Goal: Check status: Check status

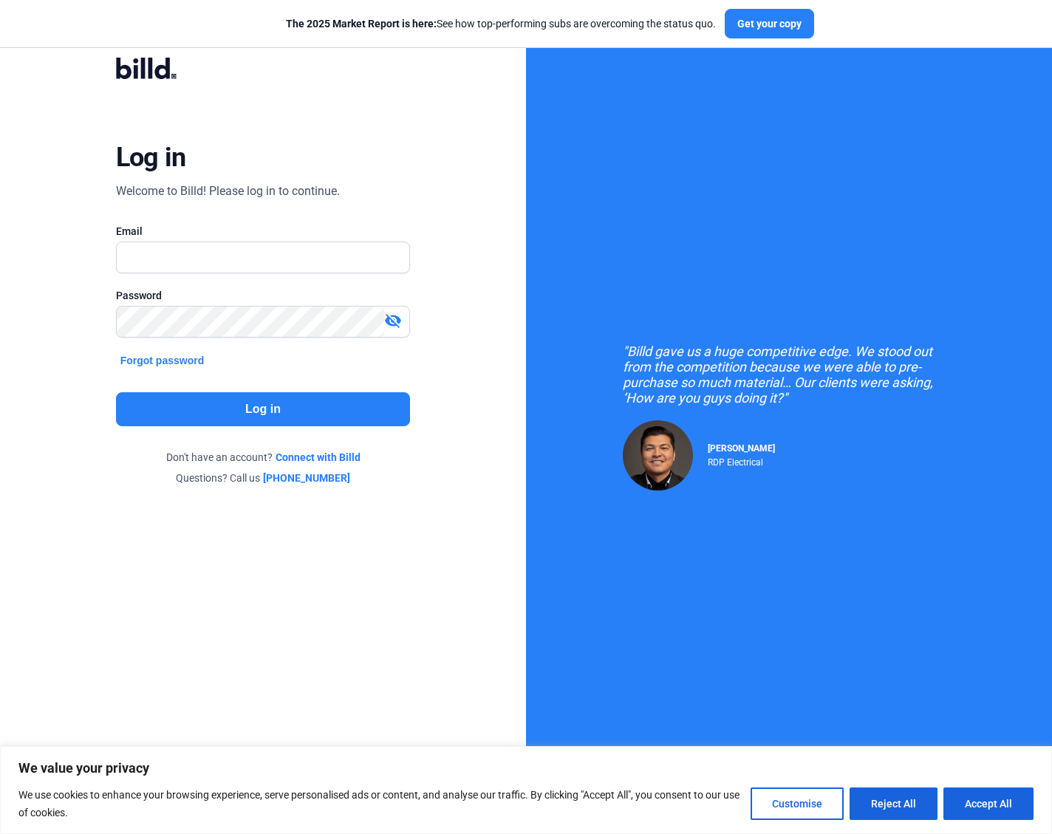
type input "[PERSON_NAME][EMAIL_ADDRESS][DOMAIN_NAME]"
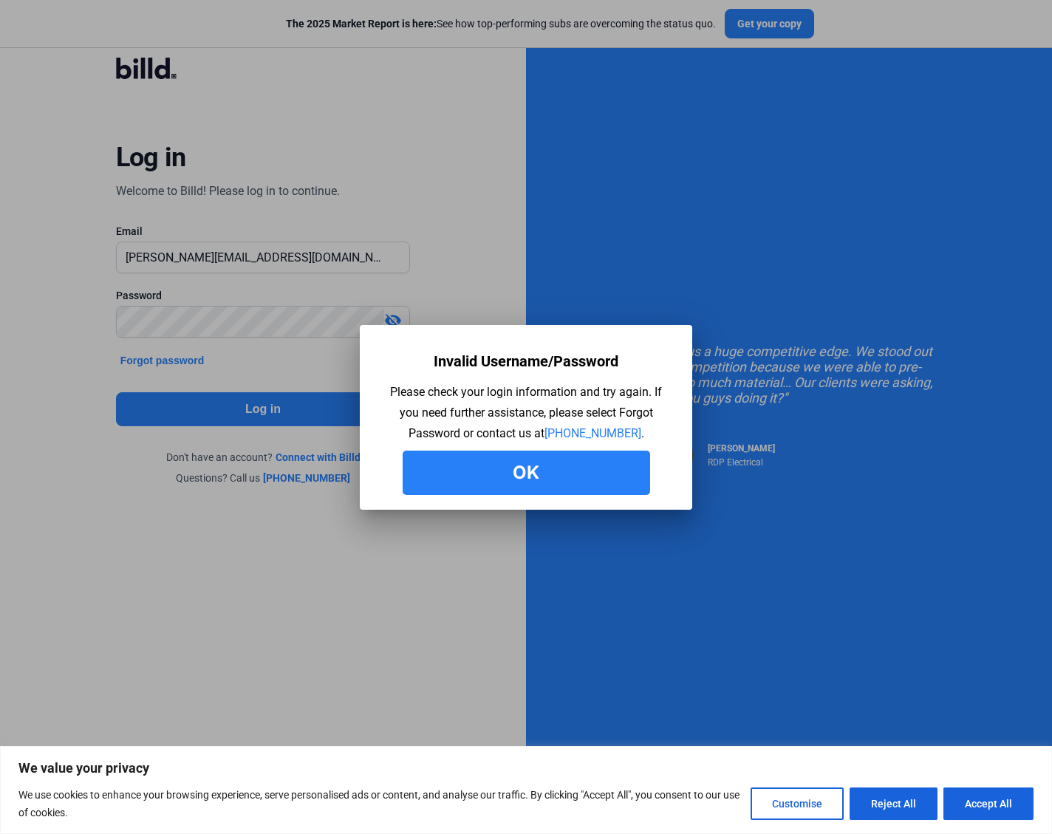
click at [492, 478] on button "Ok" at bounding box center [527, 473] width 248 height 44
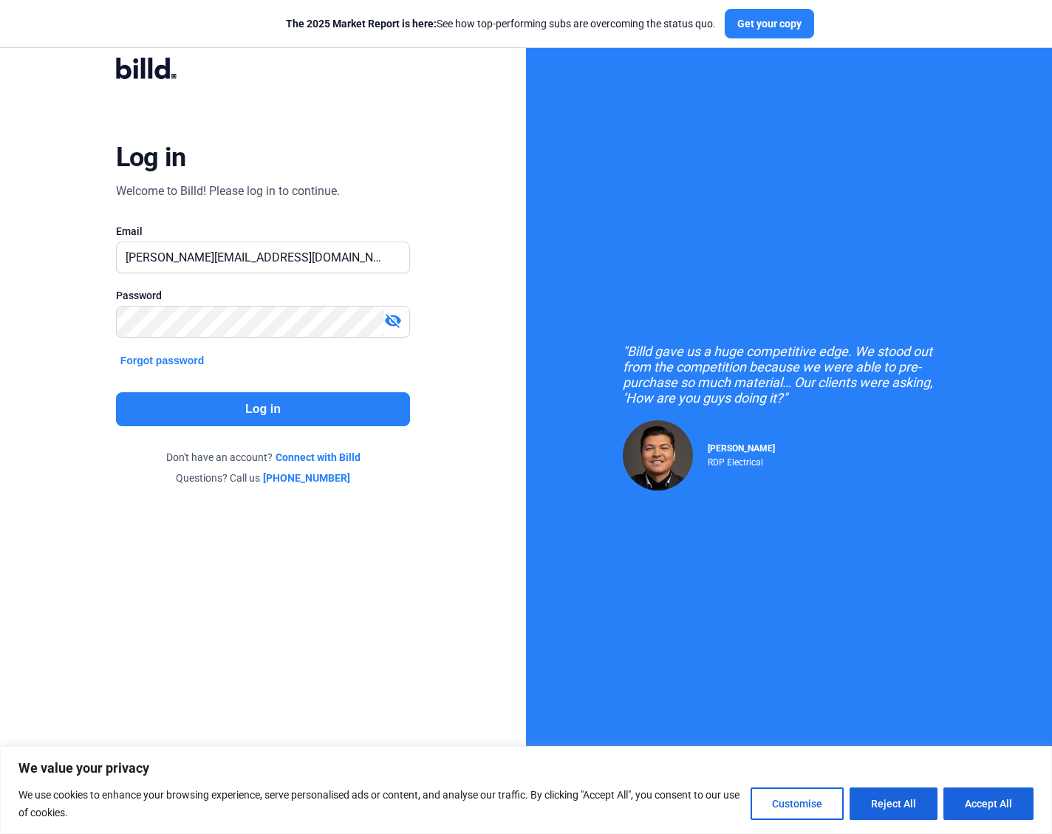
click at [392, 330] on div "visibility_off" at bounding box center [396, 322] width 25 height 21
click at [267, 411] on button "Log in" at bounding box center [263, 409] width 295 height 34
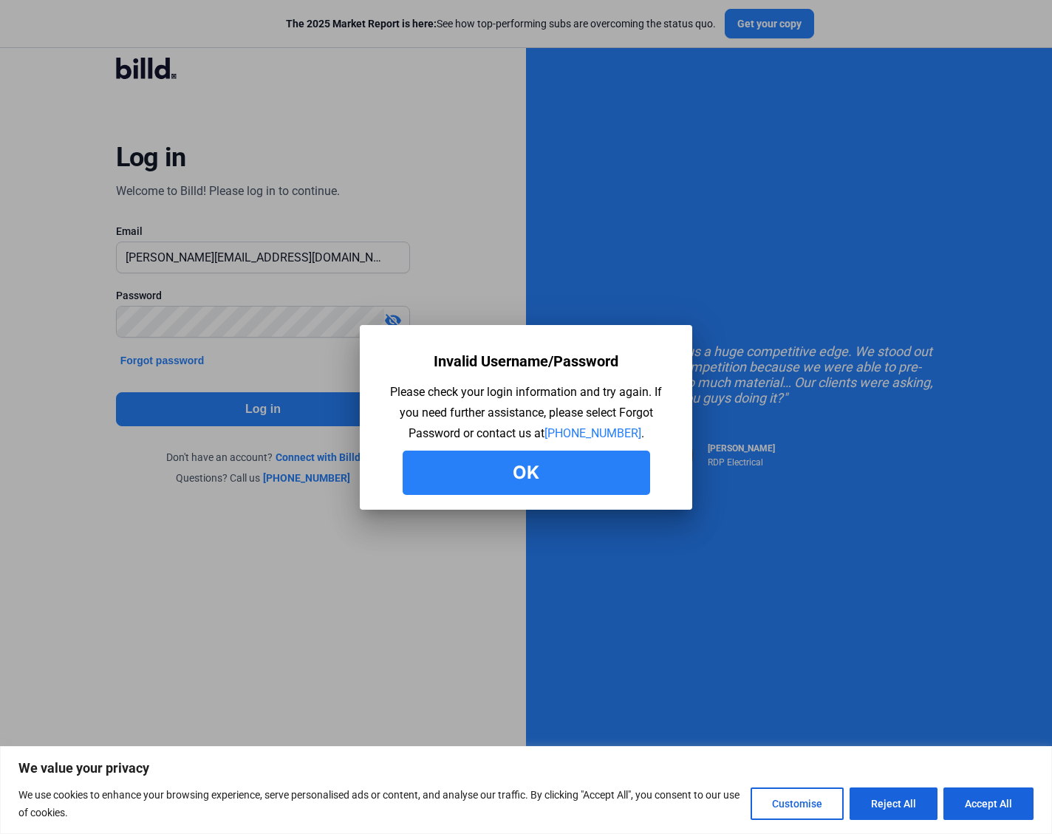
click at [537, 474] on button "Ok" at bounding box center [527, 473] width 248 height 44
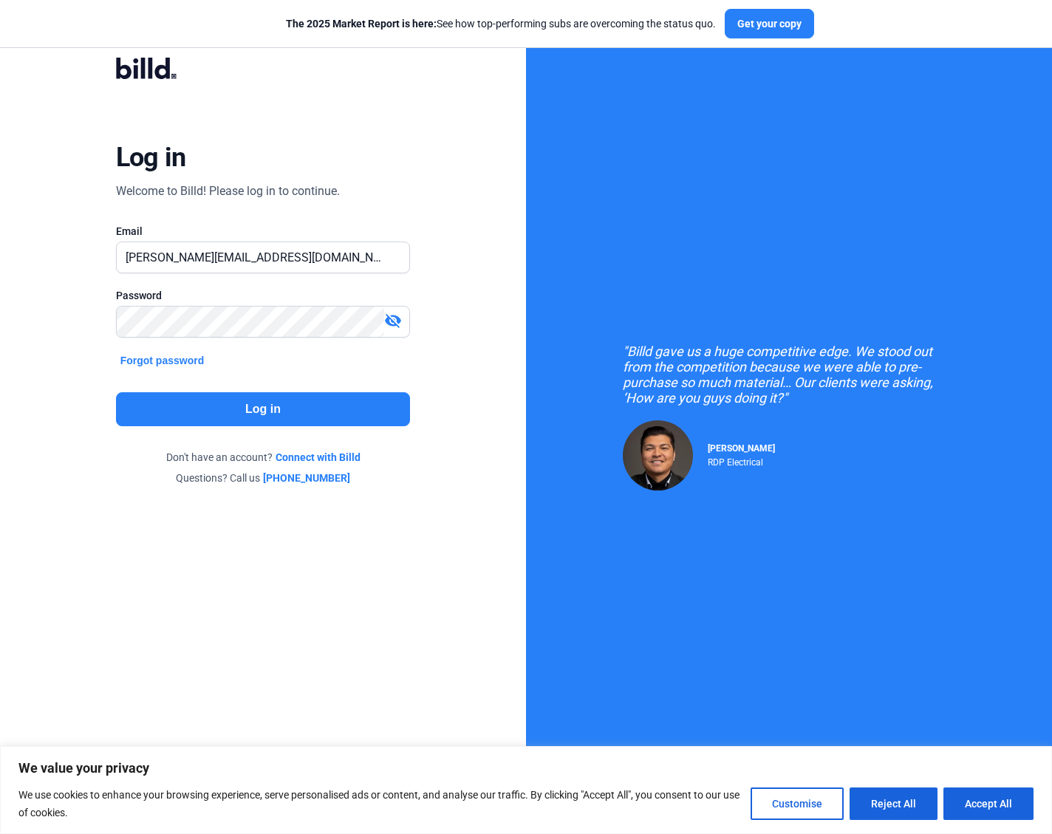
click at [394, 323] on mat-icon "visibility_off" at bounding box center [393, 321] width 18 height 18
click at [261, 400] on button "Log in" at bounding box center [263, 409] width 295 height 34
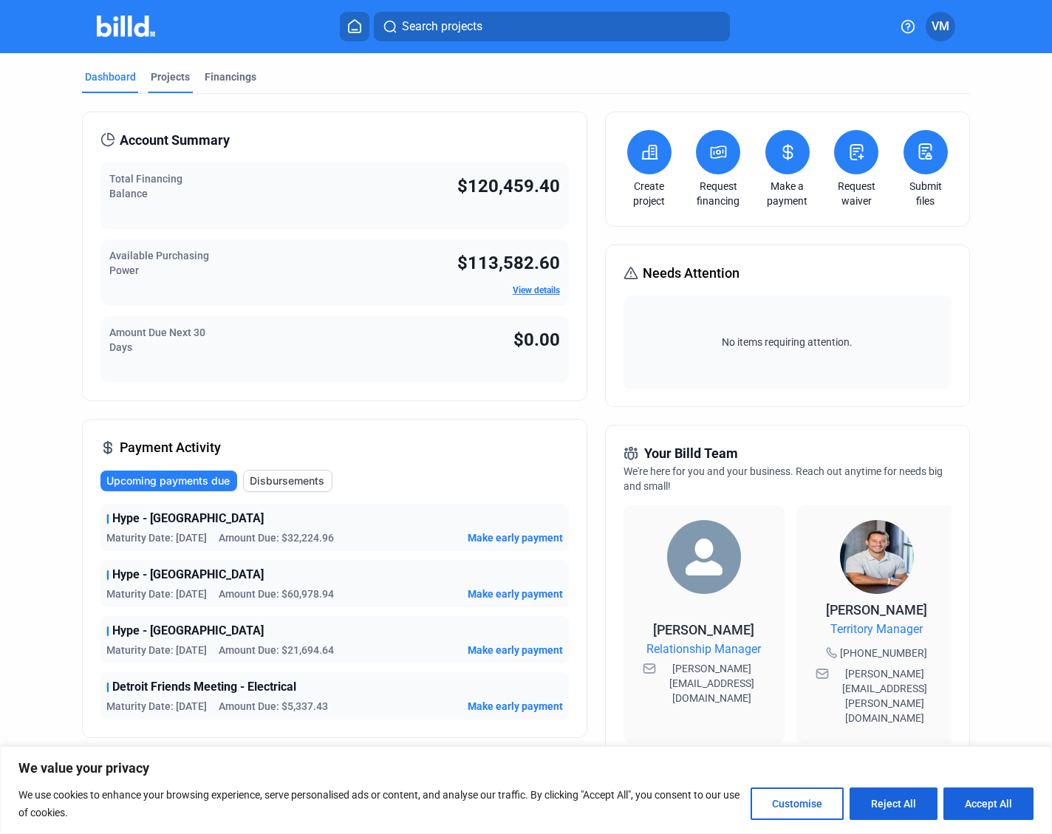
click at [170, 77] on div "Projects" at bounding box center [170, 76] width 39 height 15
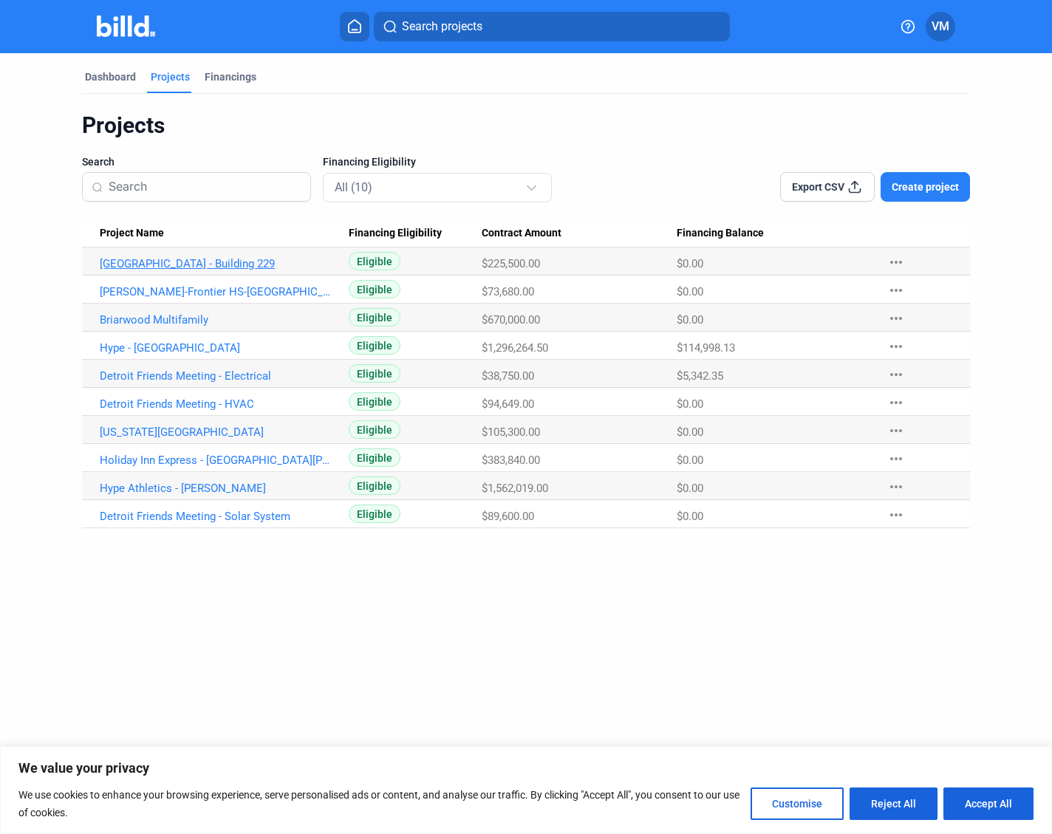
click at [192, 266] on link "[GEOGRAPHIC_DATA] - Building 229" at bounding box center [218, 263] width 236 height 13
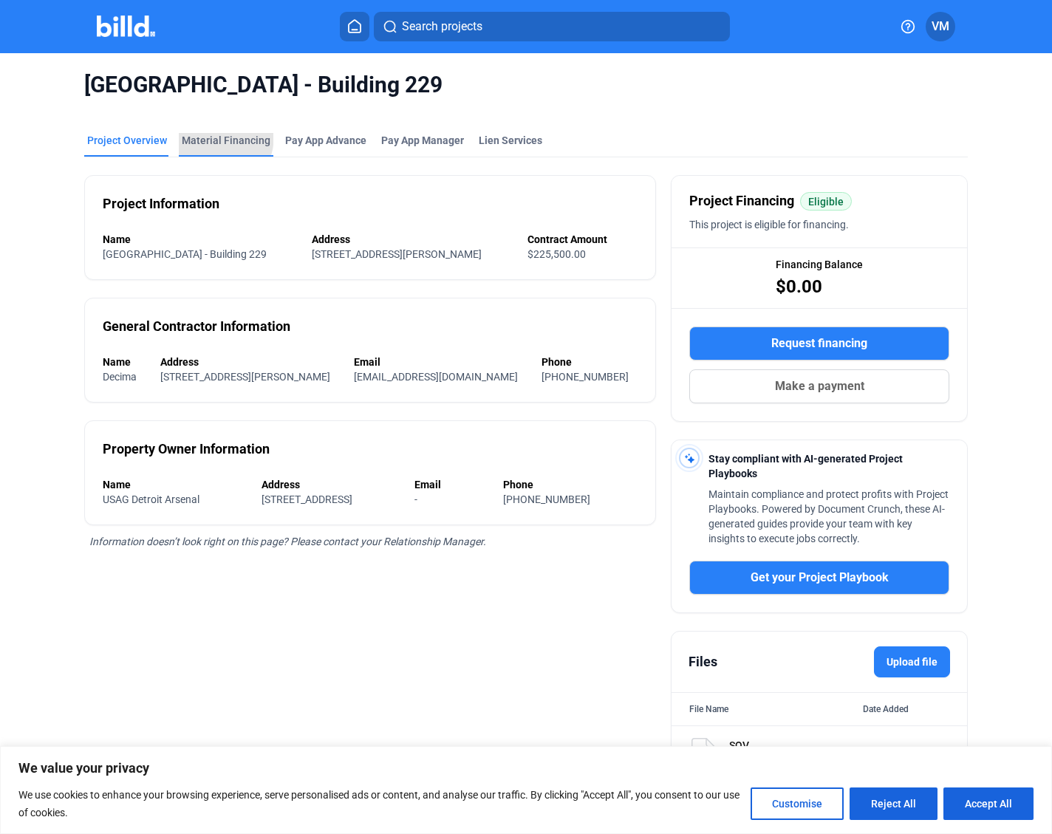
click at [205, 136] on div "Material Financing" at bounding box center [226, 140] width 89 height 15
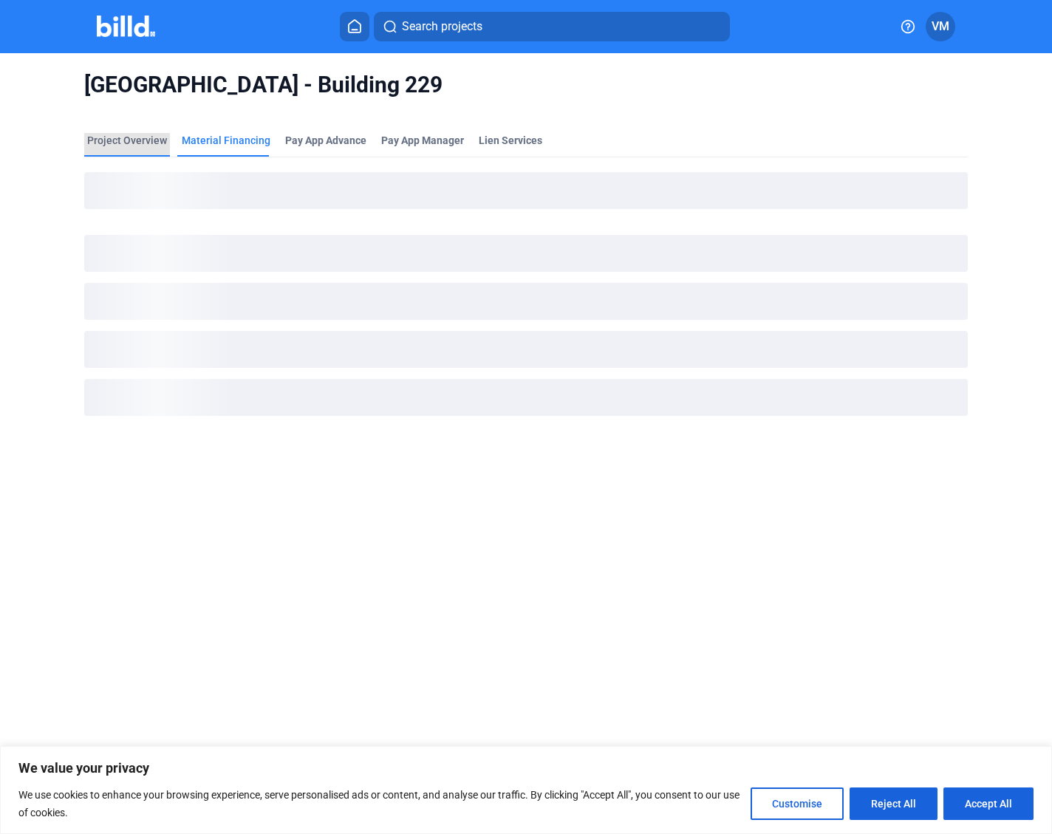
click at [137, 137] on div "Project Overview" at bounding box center [127, 140] width 80 height 15
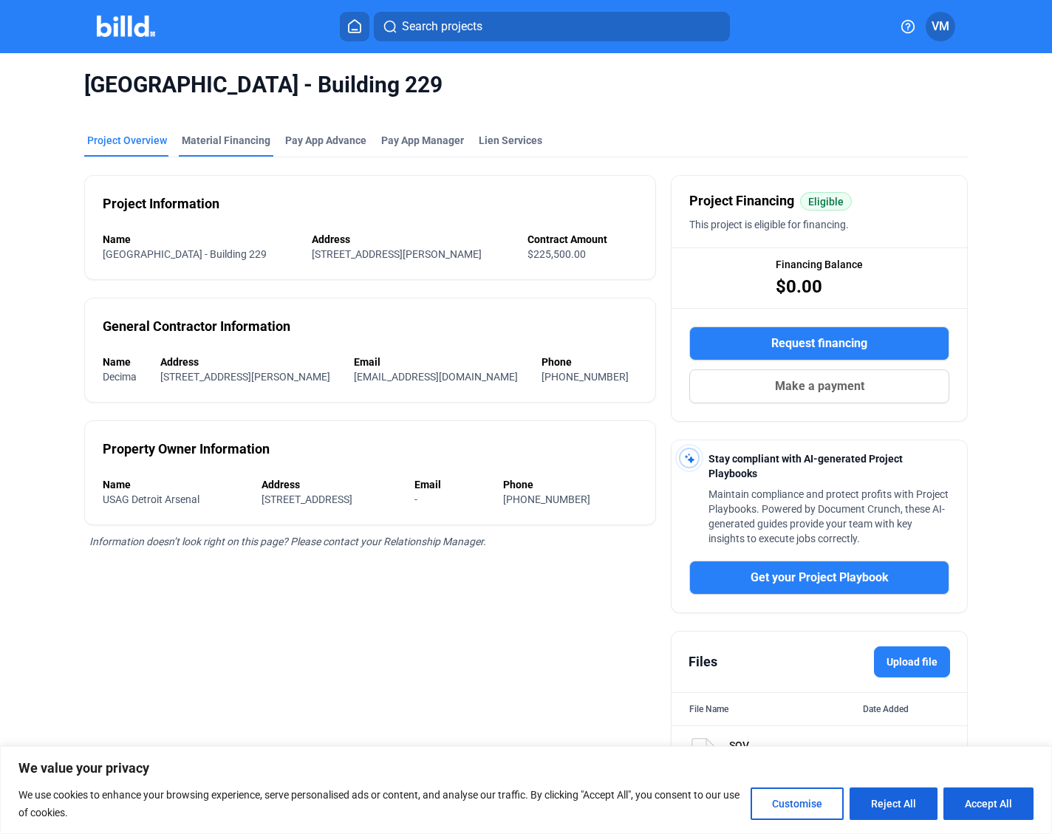
click at [243, 140] on div "Material Financing" at bounding box center [226, 140] width 89 height 15
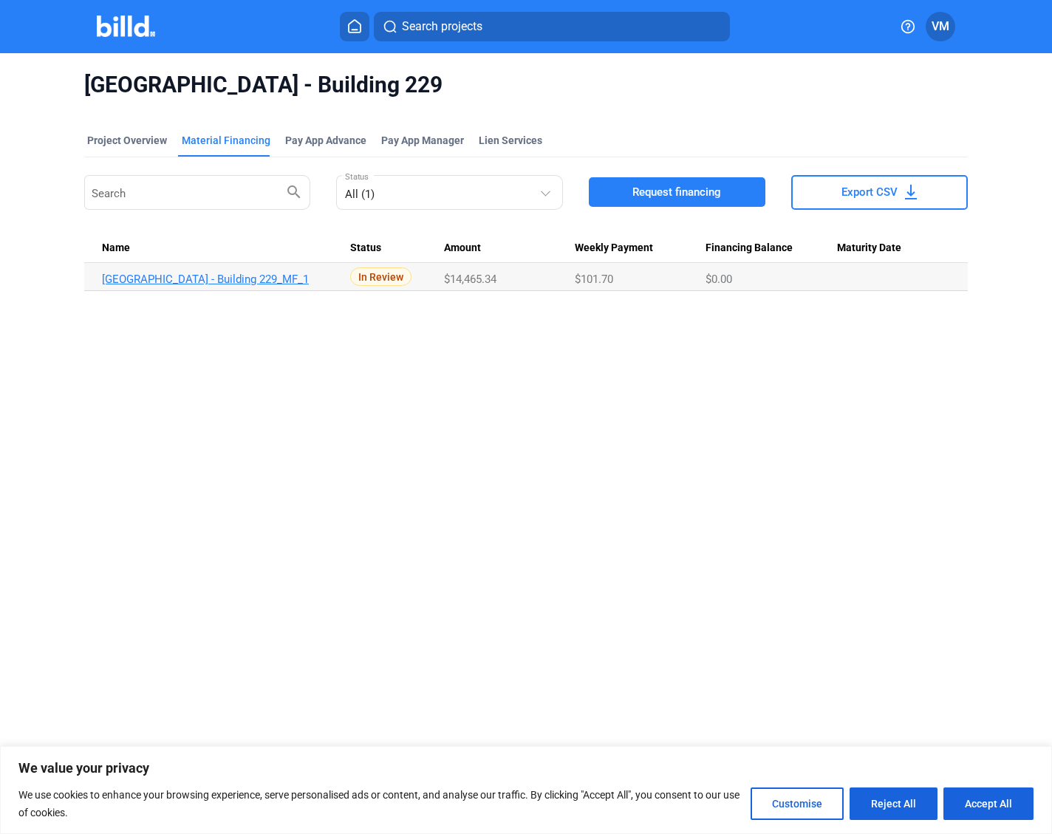
click at [173, 281] on link "[GEOGRAPHIC_DATA] - Building 229_MF_1" at bounding box center [220, 279] width 236 height 13
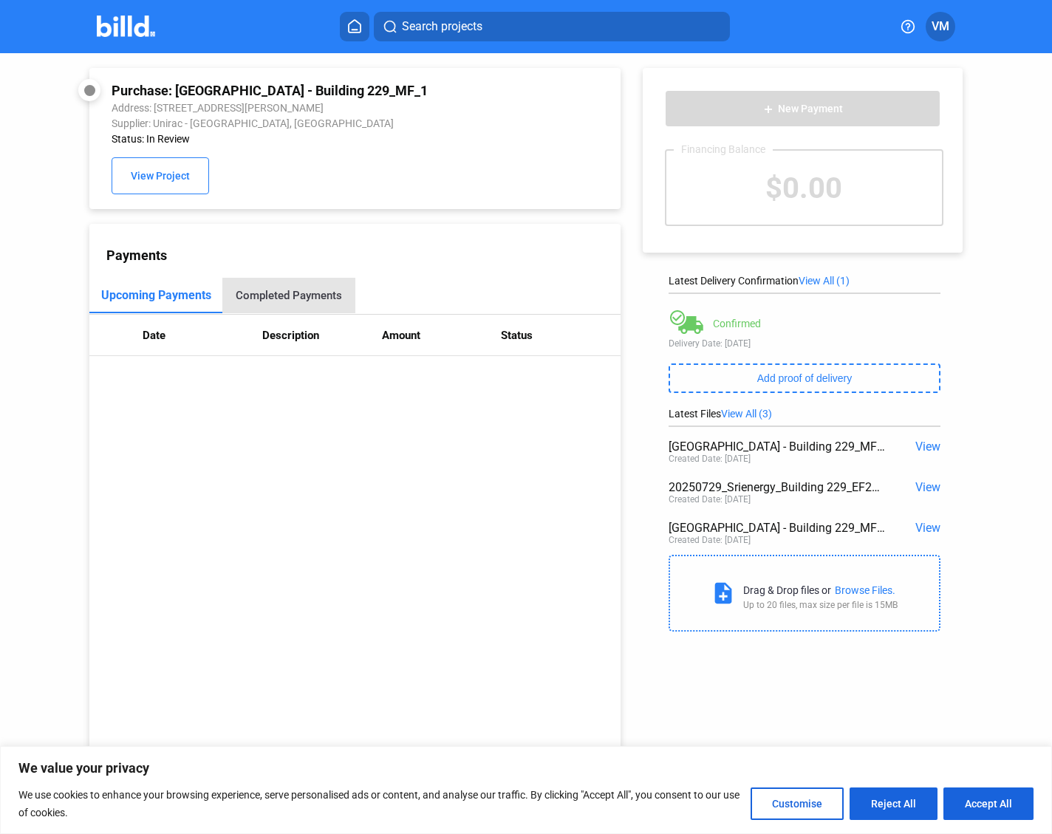
click at [301, 291] on div "Completed Payments" at bounding box center [288, 295] width 133 height 35
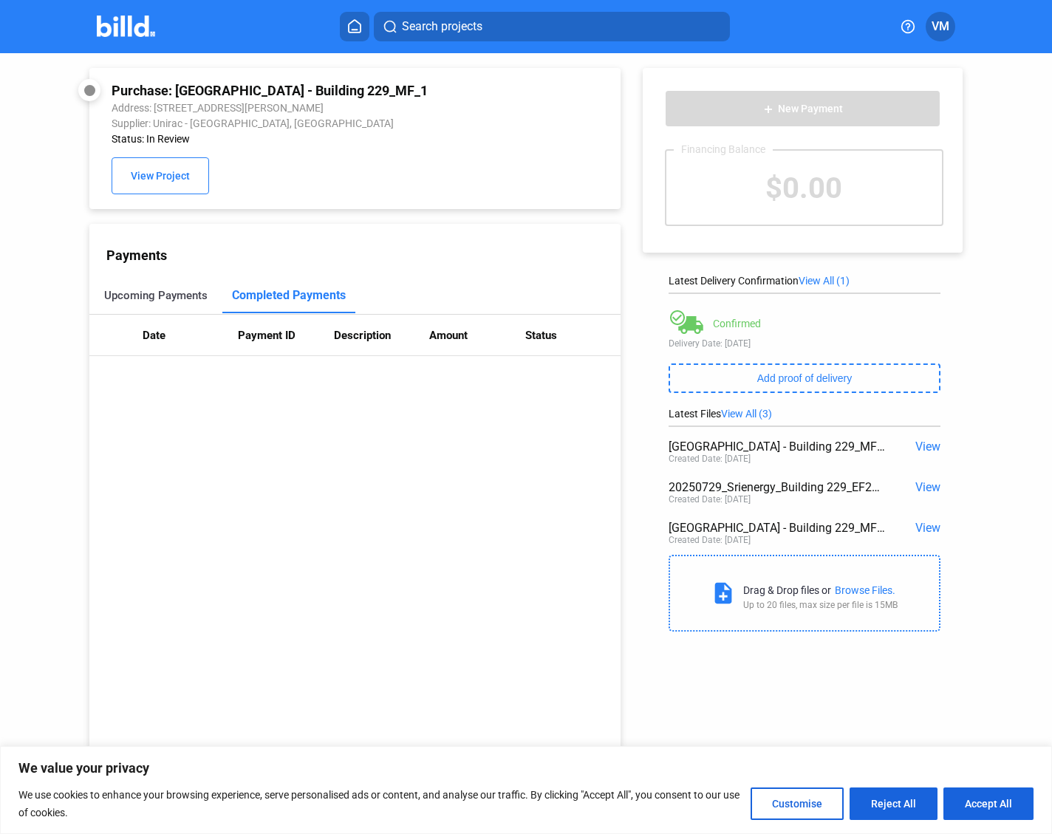
click at [175, 288] on div "Upcoming Payments" at bounding box center [155, 295] width 133 height 35
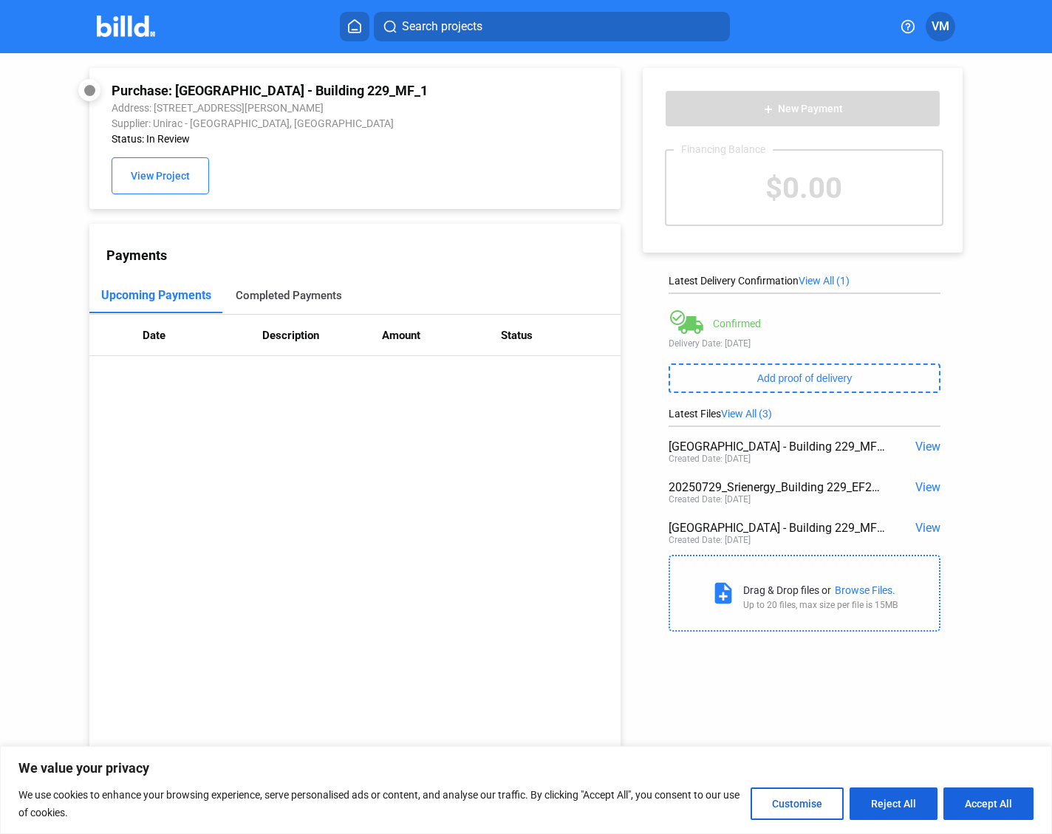
click at [323, 299] on div "Completed Payments" at bounding box center [289, 295] width 106 height 13
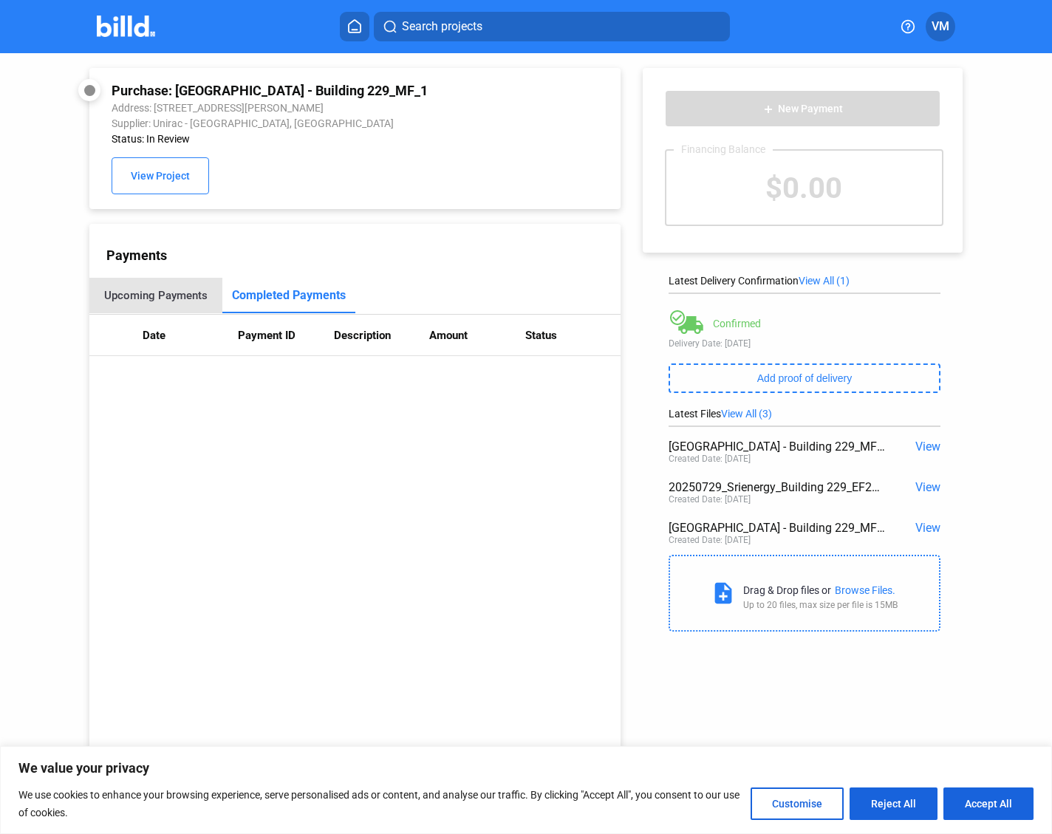
click at [164, 299] on div "Upcoming Payments" at bounding box center [155, 295] width 103 height 13
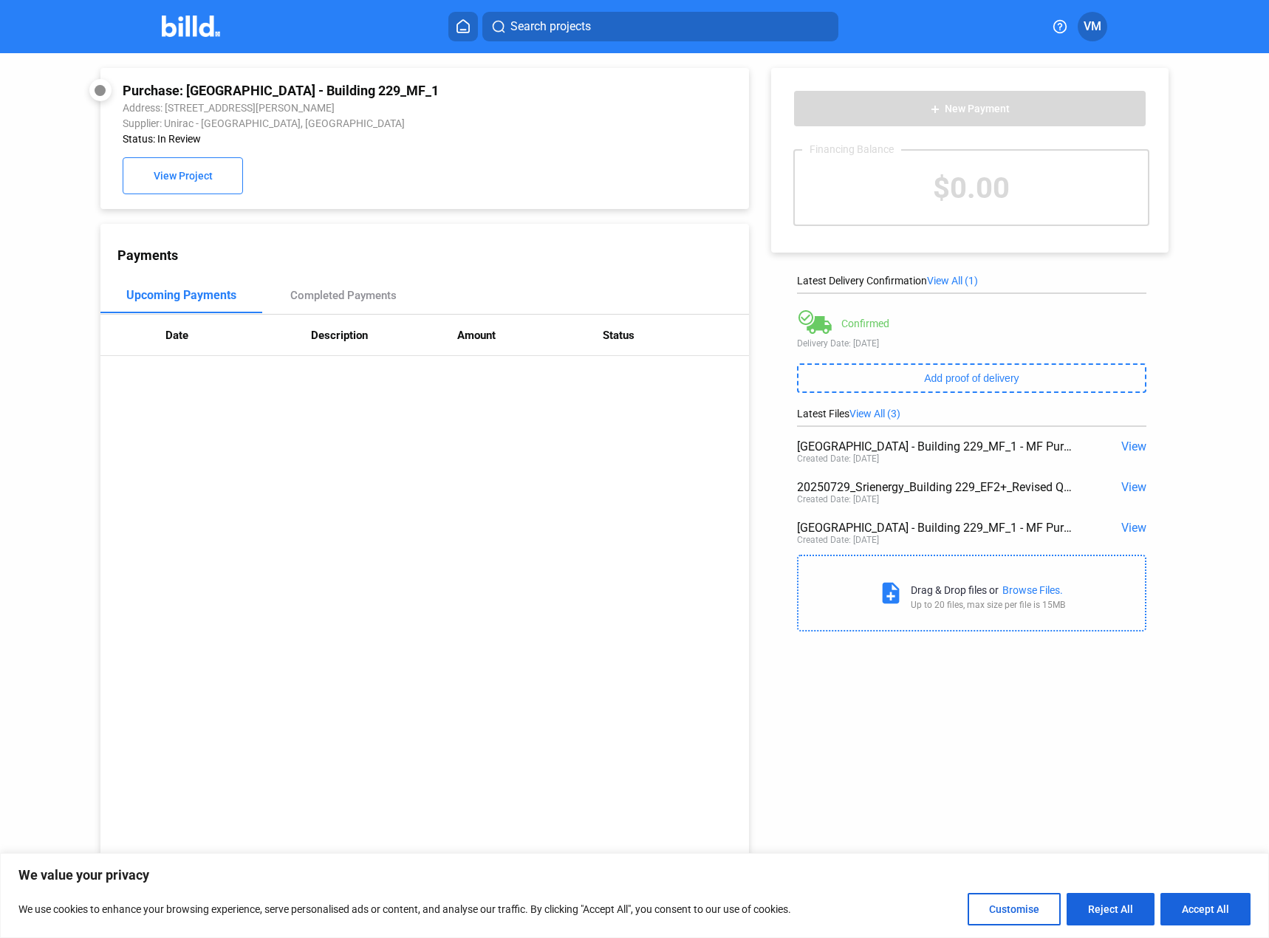
click at [202, 21] on img at bounding box center [191, 26] width 58 height 21
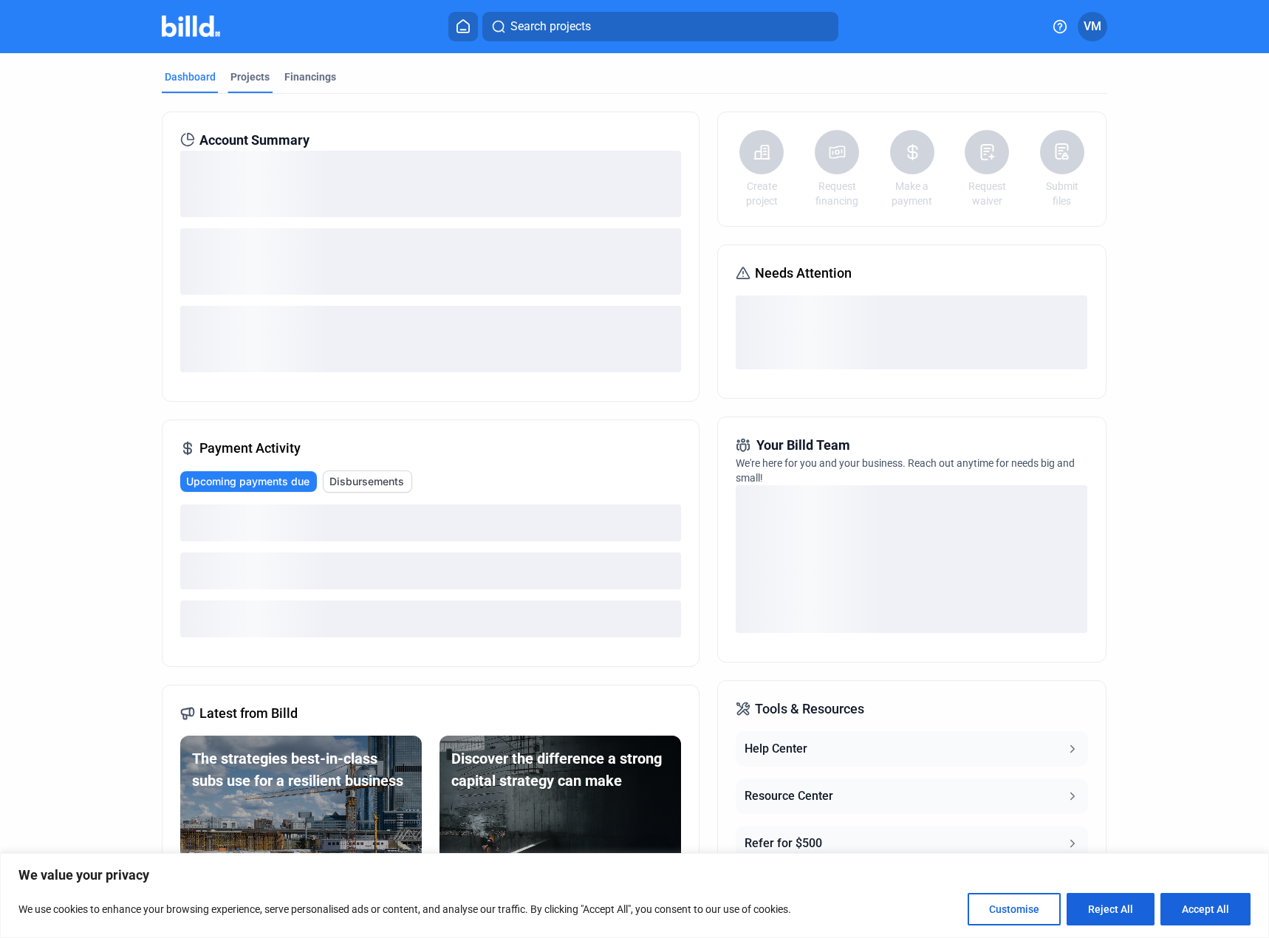
click at [248, 82] on div "Projects" at bounding box center [250, 76] width 39 height 15
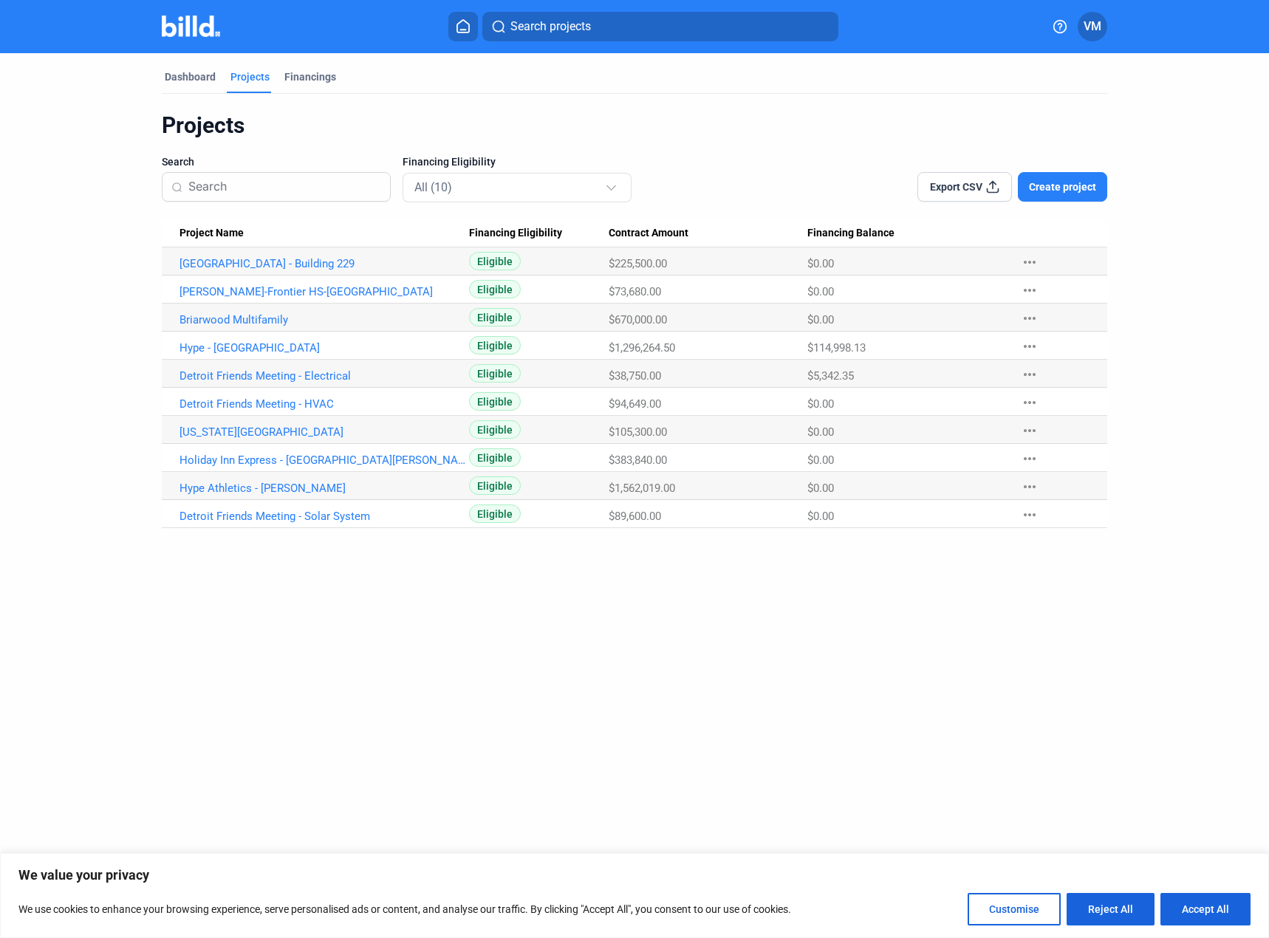
click at [1051, 175] on dashboard "Dashboard Projects Financings Projects Search Financing Eligibility All (10) Ex…" at bounding box center [635, 290] width 1142 height 475
